Goal: Task Accomplishment & Management: Manage account settings

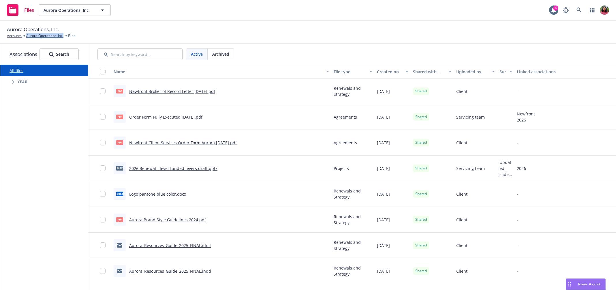
scroll to position [0, 120]
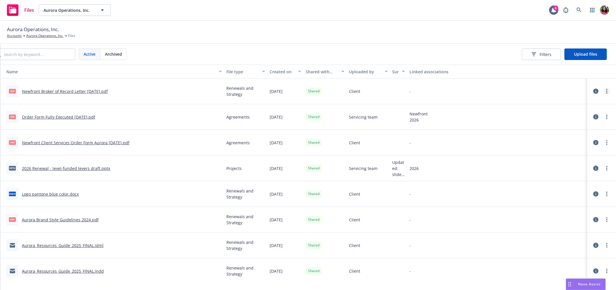
click at [603, 91] on link "more" at bounding box center [606, 91] width 7 height 7
click at [569, 139] on link "Edit" at bounding box center [567, 138] width 57 height 12
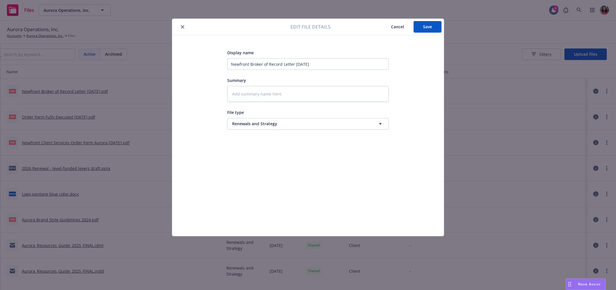
click at [181, 26] on icon "close" at bounding box center [182, 26] width 3 height 3
type textarea "x"
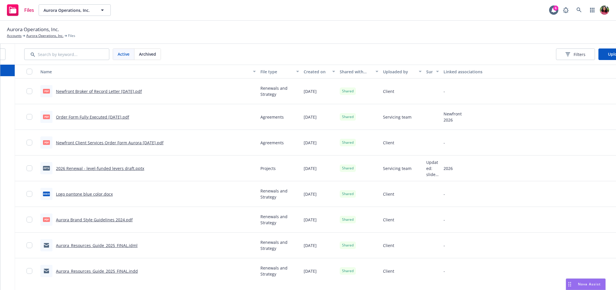
scroll to position [0, 120]
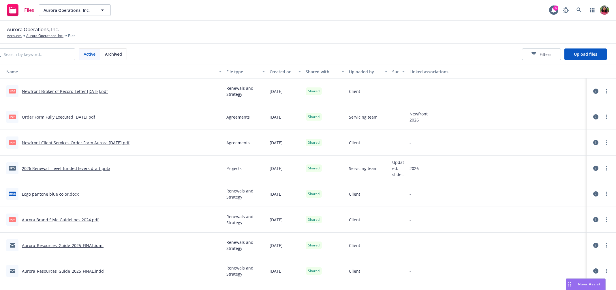
click at [593, 89] on icon at bounding box center [595, 90] width 5 height 5
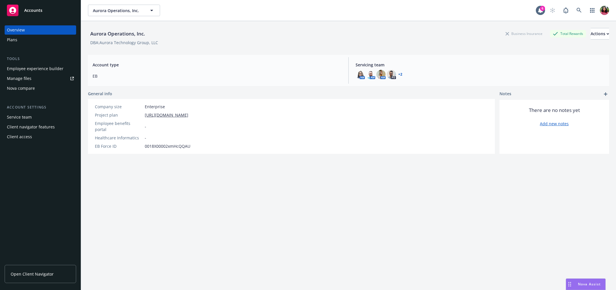
click at [29, 120] on div "Service team" at bounding box center [19, 116] width 25 height 9
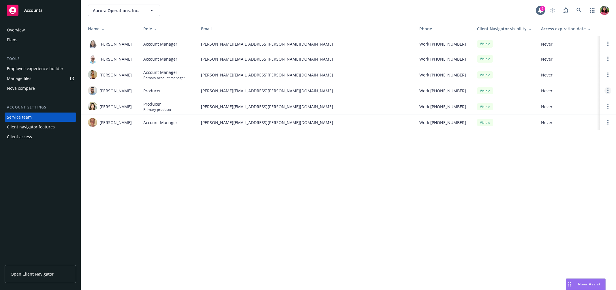
click at [607, 91] on icon "Open options" at bounding box center [607, 90] width 1 height 5
click at [418, 259] on div "Aurora Operations, Inc. Aurora Operations, Inc. 6 Name Role Email Phone Client …" at bounding box center [348, 145] width 535 height 290
